Goal: Transaction & Acquisition: Purchase product/service

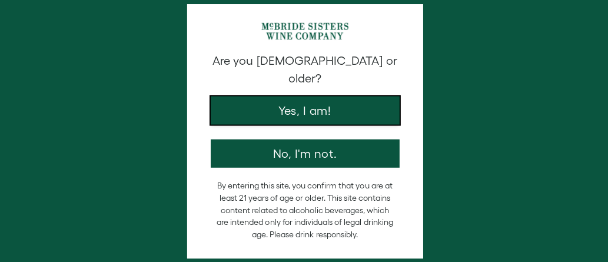
click at [265, 96] on button "Yes, I am!" at bounding box center [304, 110] width 188 height 28
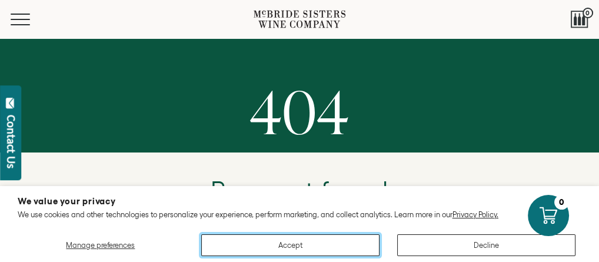
click at [311, 245] on button "Accept" at bounding box center [290, 245] width 178 height 22
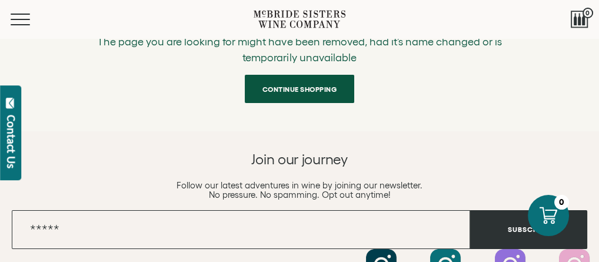
scroll to position [222, 0]
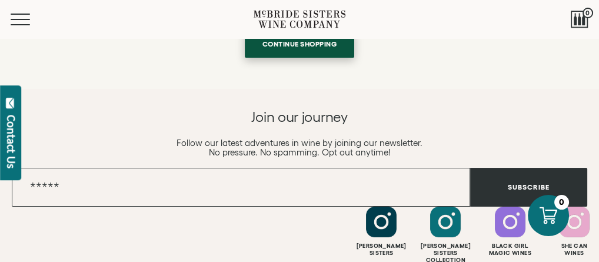
click at [303, 55] on span "Continue shopping" at bounding box center [299, 43] width 103 height 23
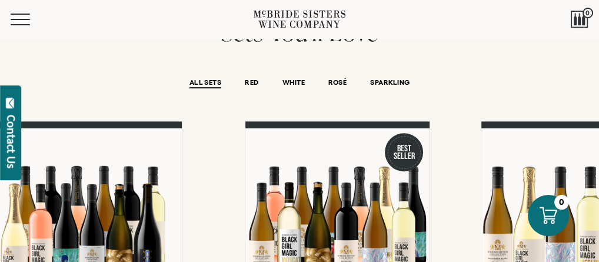
scroll to position [870, 0]
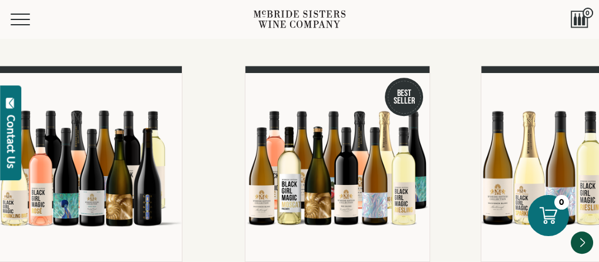
click at [339, 33] on span "ROSÉ" at bounding box center [338, 28] width 18 height 10
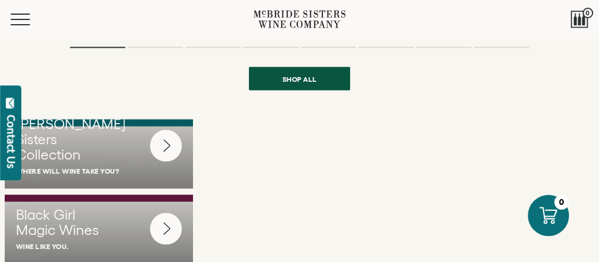
scroll to position [2698, 0]
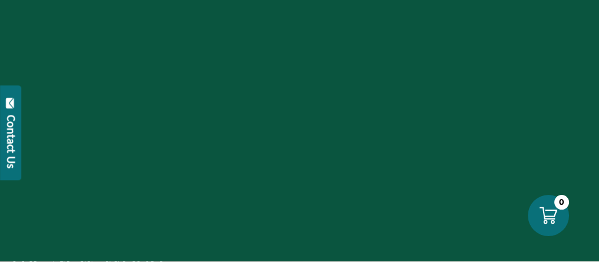
scroll to position [2713, 0]
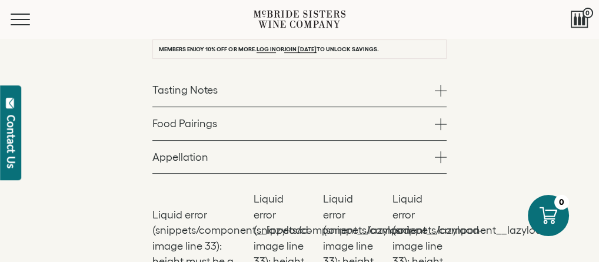
scroll to position [650, 0]
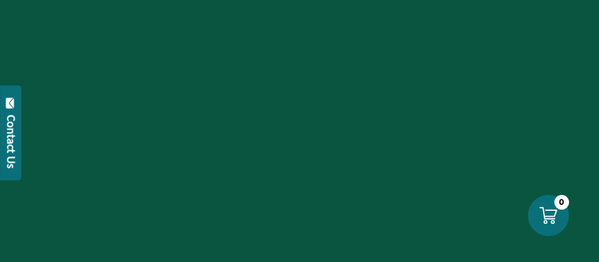
scroll to position [222, 0]
